Goal: Transaction & Acquisition: Subscribe to service/newsletter

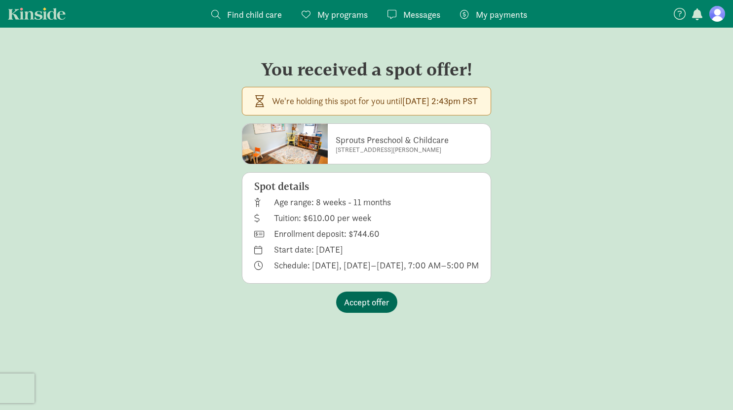
click at [366, 305] on span "Accept offer" at bounding box center [366, 302] width 45 height 13
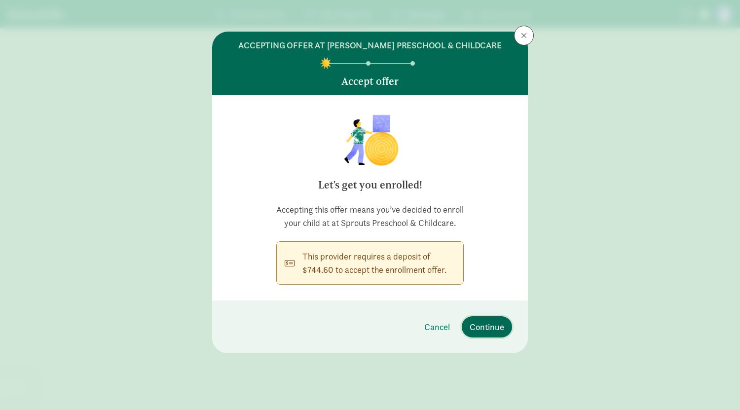
click at [488, 334] on span "Continue" at bounding box center [487, 326] width 35 height 13
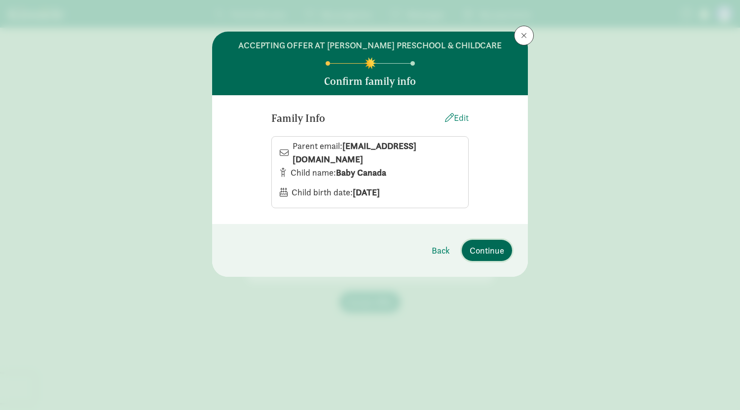
click at [491, 259] on button "Continue" at bounding box center [487, 250] width 50 height 21
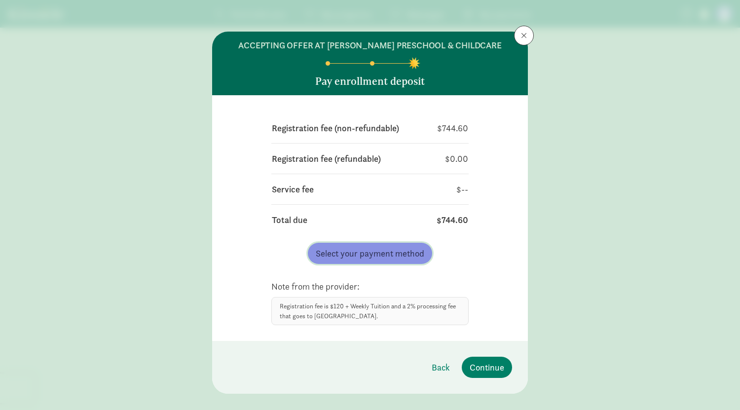
click at [413, 253] on span "Select your payment method" at bounding box center [370, 253] width 109 height 13
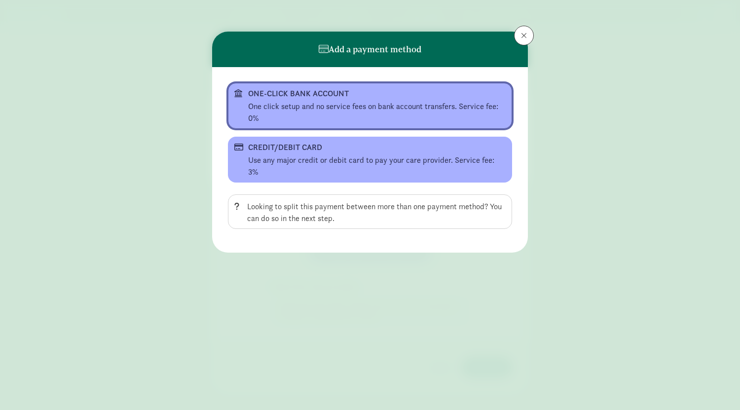
click at [400, 110] on div "One click setup and no service fees on bank account transfers. Service fee: 0%" at bounding box center [377, 113] width 258 height 24
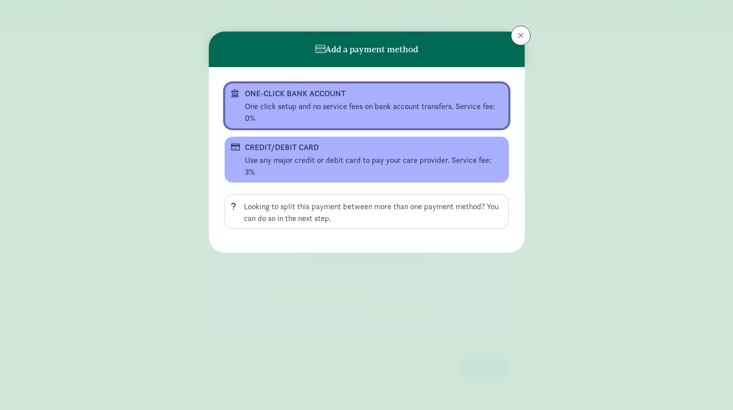
click at [325, 112] on div "One click setup and no service fees on bank account transfers. Service fee: 0%" at bounding box center [374, 113] width 258 height 24
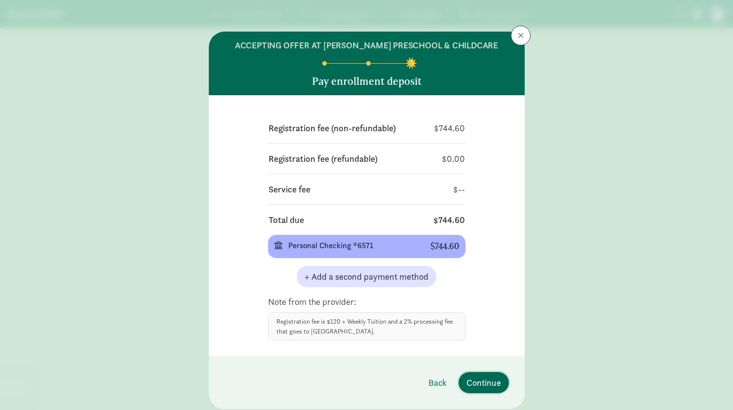
click at [477, 386] on span "Continue" at bounding box center [483, 382] width 35 height 13
